Goal: Task Accomplishment & Management: Use online tool/utility

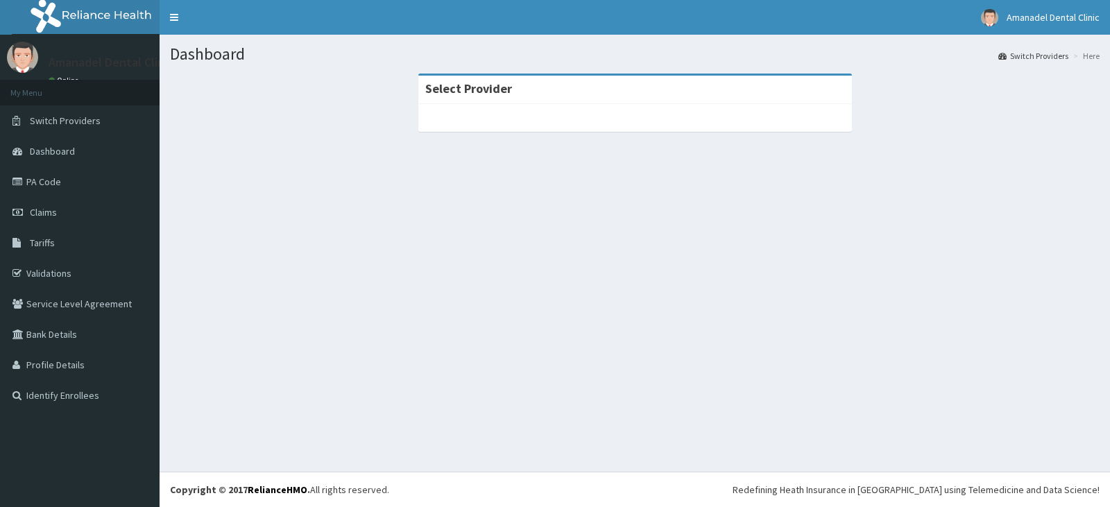
click at [454, 91] on strong "Select Provider" at bounding box center [468, 88] width 87 height 16
click at [92, 115] on span "Switch Providers" at bounding box center [65, 120] width 71 height 12
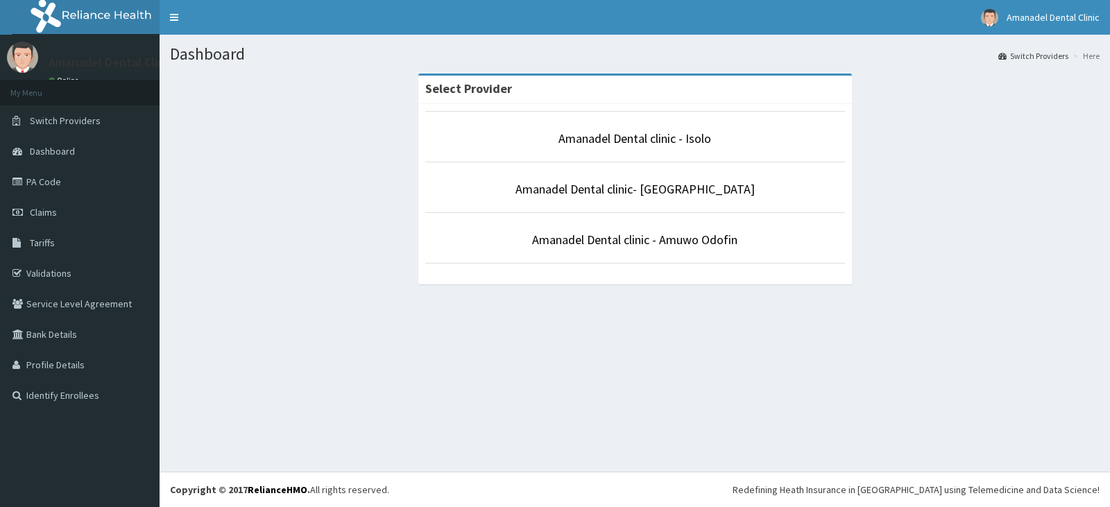
click at [539, 144] on p "Amanadel Dental clinic - Isolo" at bounding box center [635, 139] width 420 height 18
click at [583, 139] on link "Amanadel Dental clinic - Isolo" at bounding box center [635, 138] width 153 height 16
click at [646, 142] on link "Amanadel Dental clinic - Isolo" at bounding box center [635, 138] width 153 height 16
click at [635, 140] on link "Amanadel Dental clinic - Isolo" at bounding box center [635, 138] width 153 height 16
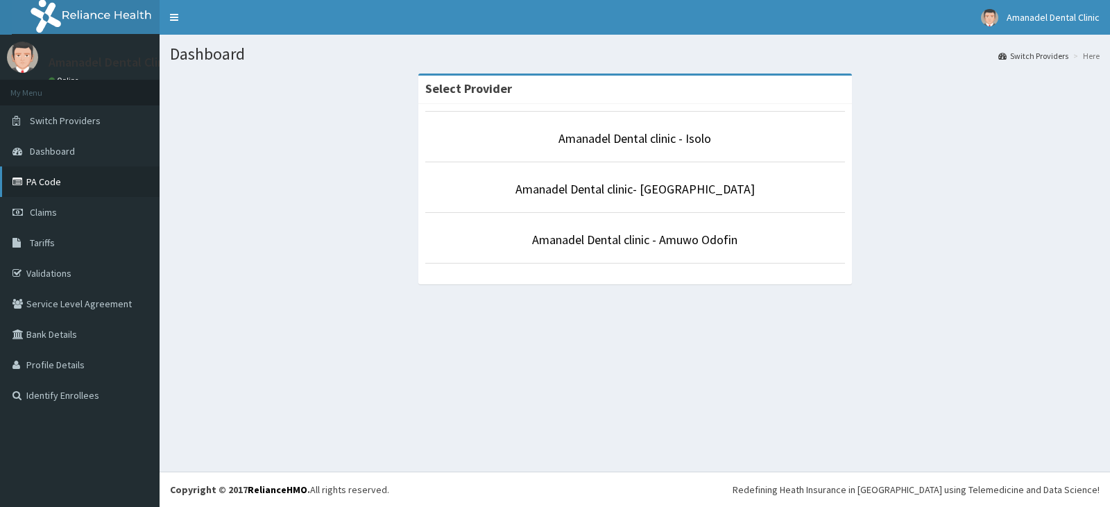
click at [126, 183] on link "PA Code" at bounding box center [80, 182] width 160 height 31
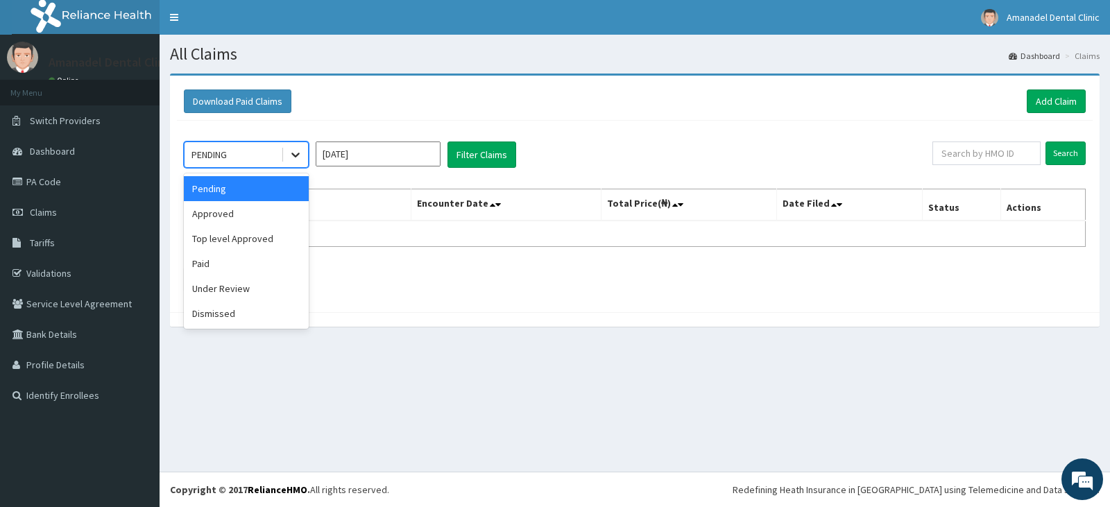
click at [300, 157] on icon at bounding box center [296, 155] width 14 height 14
click at [271, 212] on div "Approved" at bounding box center [246, 213] width 125 height 25
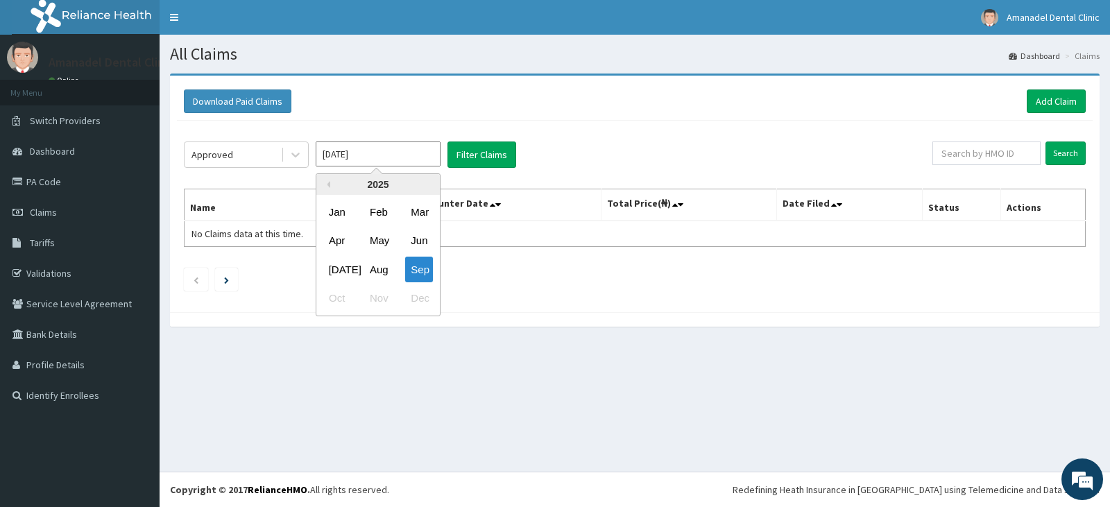
click at [368, 157] on input "[DATE]" at bounding box center [378, 154] width 125 height 25
click at [375, 268] on div "Aug" at bounding box center [378, 270] width 28 height 26
type input "[DATE]"
click at [398, 158] on input "[DATE]" at bounding box center [378, 154] width 125 height 25
click at [370, 272] on div "Aug" at bounding box center [378, 270] width 28 height 26
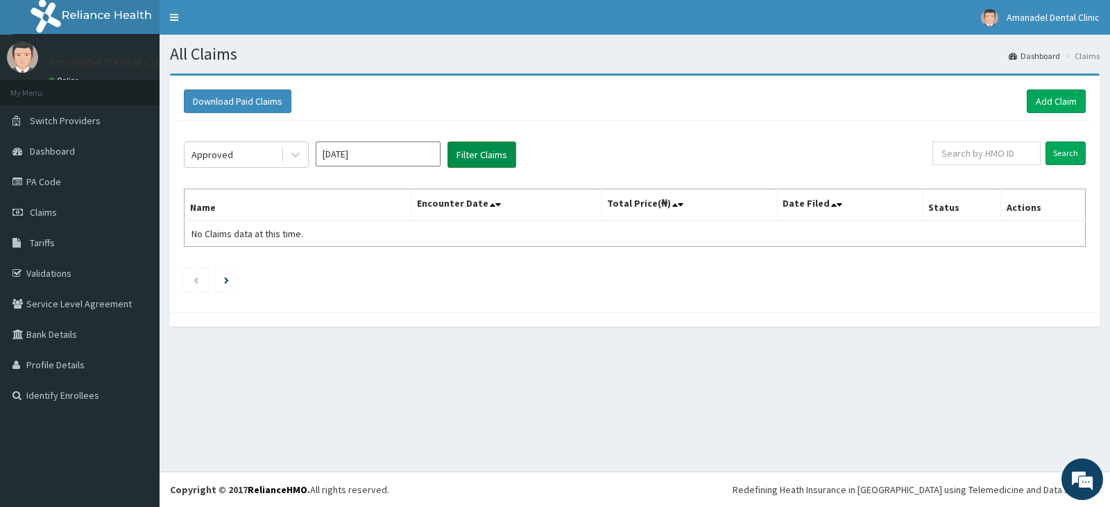
click at [463, 151] on button "Filter Claims" at bounding box center [482, 155] width 69 height 26
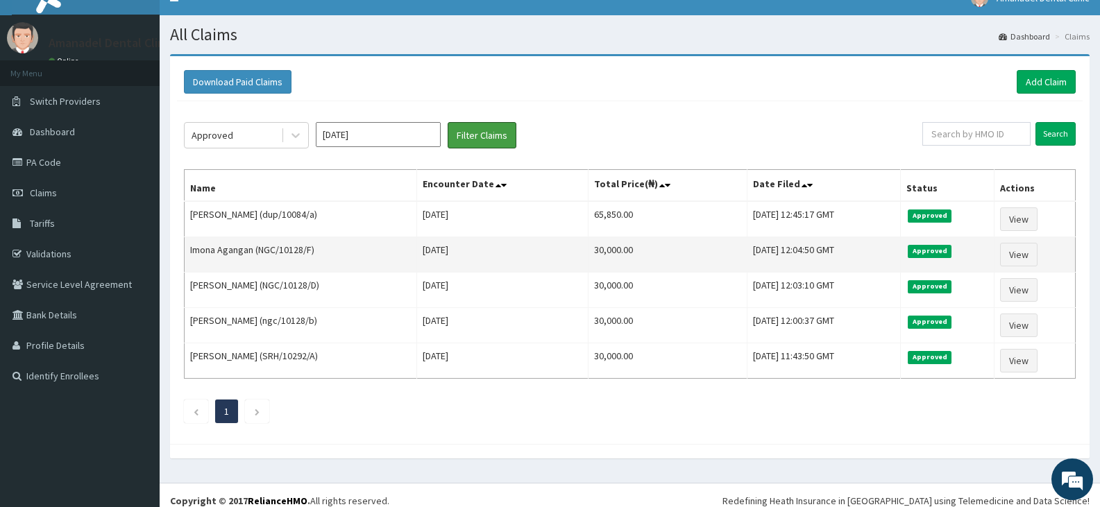
scroll to position [31, 0]
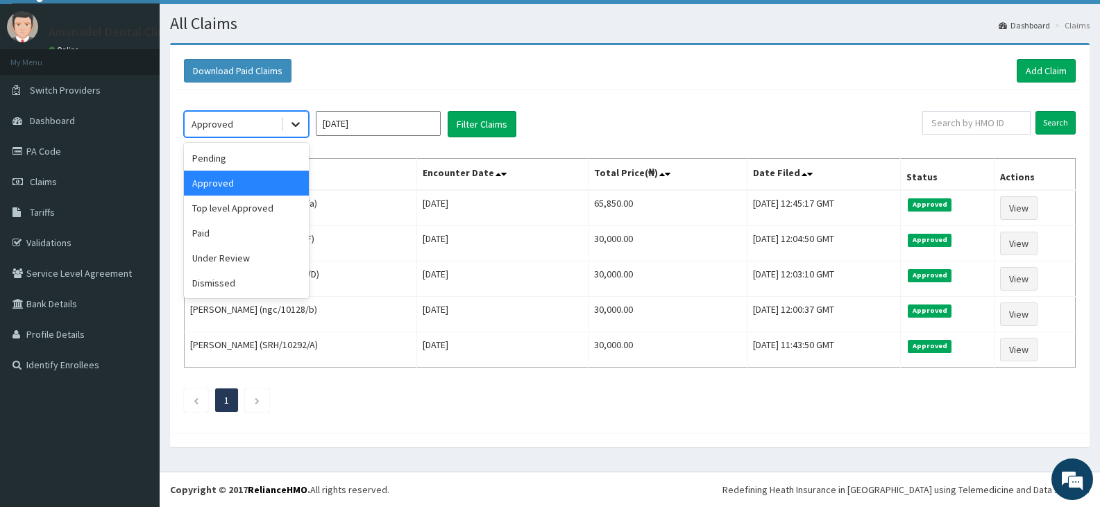
click at [299, 124] on icon at bounding box center [295, 125] width 8 height 5
click at [291, 162] on div "Pending" at bounding box center [246, 158] width 125 height 25
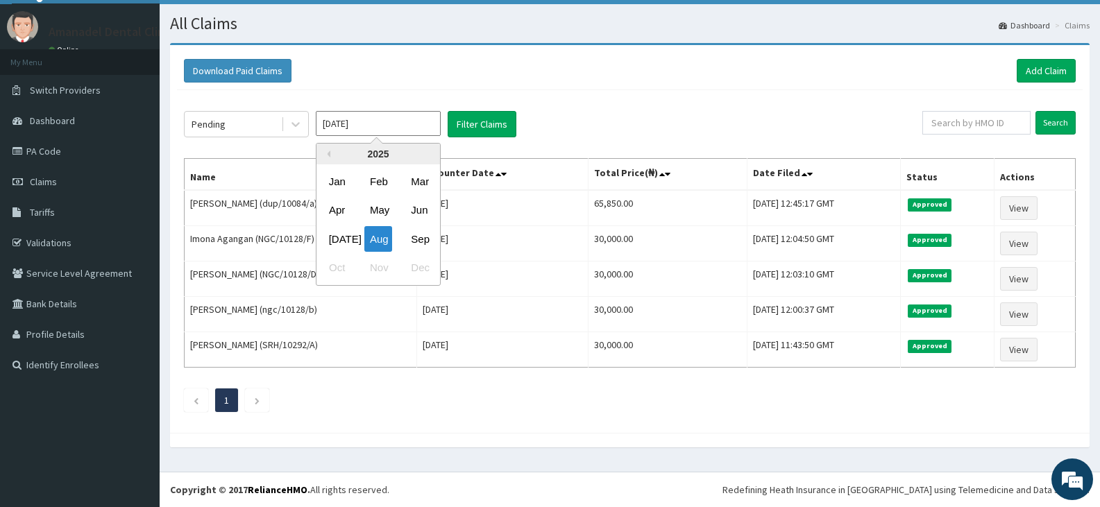
click at [396, 130] on input "[DATE]" at bounding box center [378, 123] width 125 height 25
click at [374, 239] on div "Aug" at bounding box center [378, 239] width 28 height 26
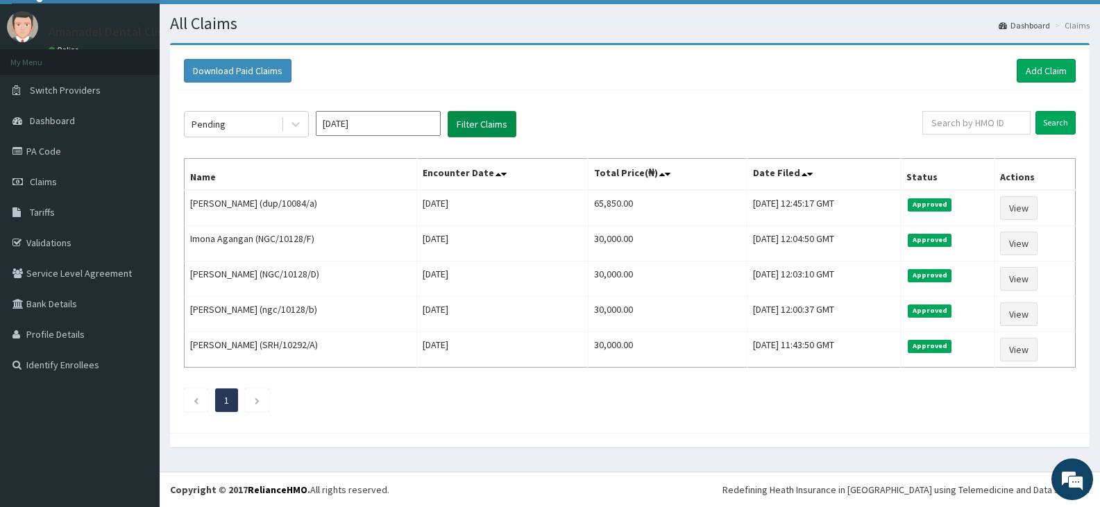
click at [462, 125] on button "Filter Claims" at bounding box center [482, 124] width 69 height 26
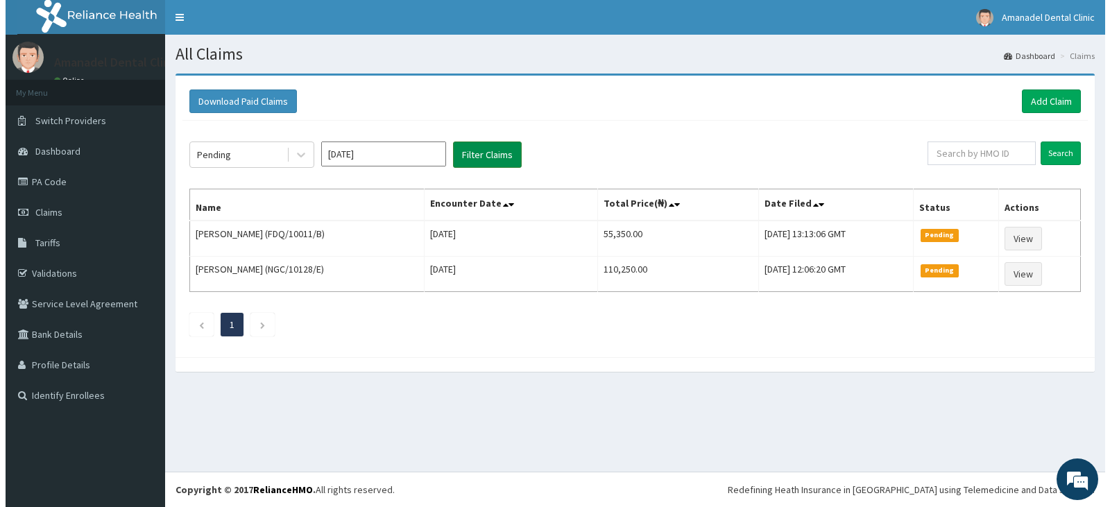
scroll to position [0, 0]
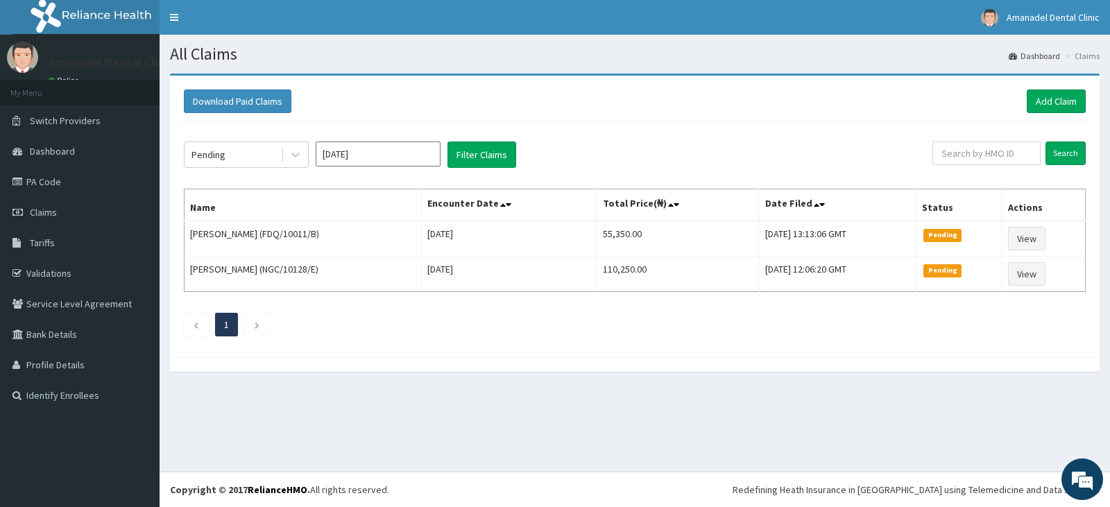
click at [559, 99] on div "Download Paid Claims Add Claim" at bounding box center [635, 102] width 902 height 24
click at [961, 153] on input "text" at bounding box center [986, 154] width 109 height 24
click at [60, 185] on link "PA Code" at bounding box center [80, 182] width 160 height 31
